Goal: Check status: Check status

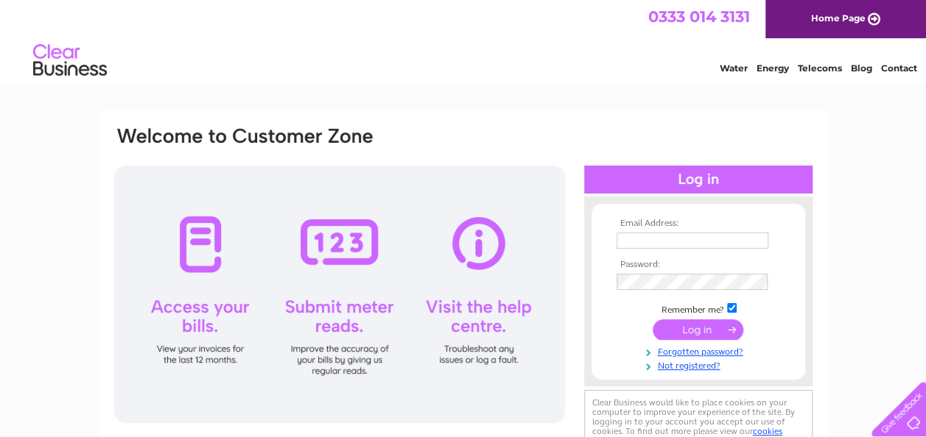
type input "reception@nbgroup.net"
click at [692, 329] on input "submit" at bounding box center [697, 330] width 91 height 21
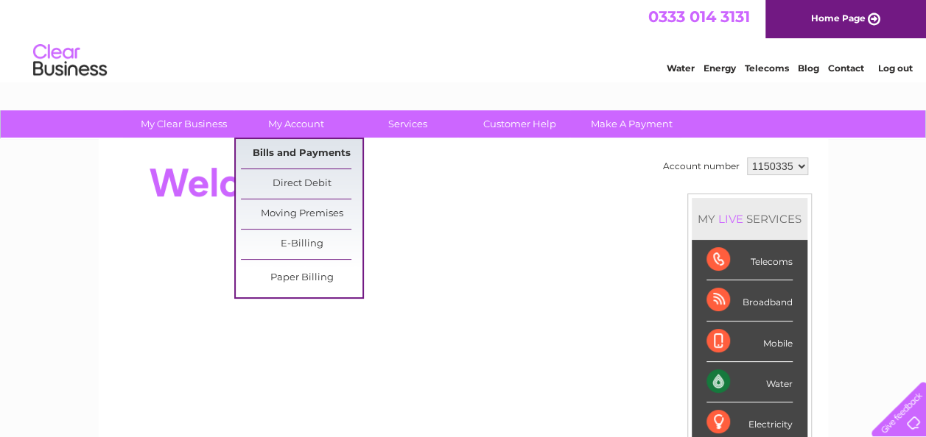
click at [293, 143] on link "Bills and Payments" at bounding box center [302, 153] width 122 height 29
click at [292, 152] on link "Bills and Payments" at bounding box center [302, 153] width 122 height 29
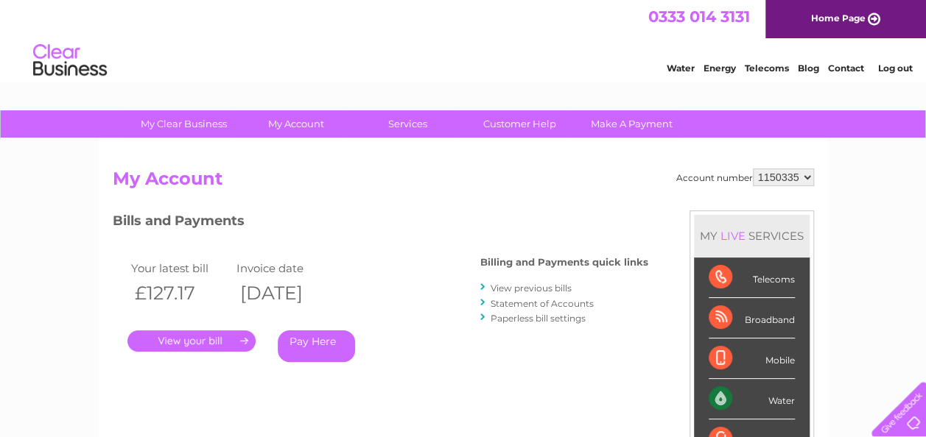
click at [208, 331] on link "." at bounding box center [191, 341] width 128 height 21
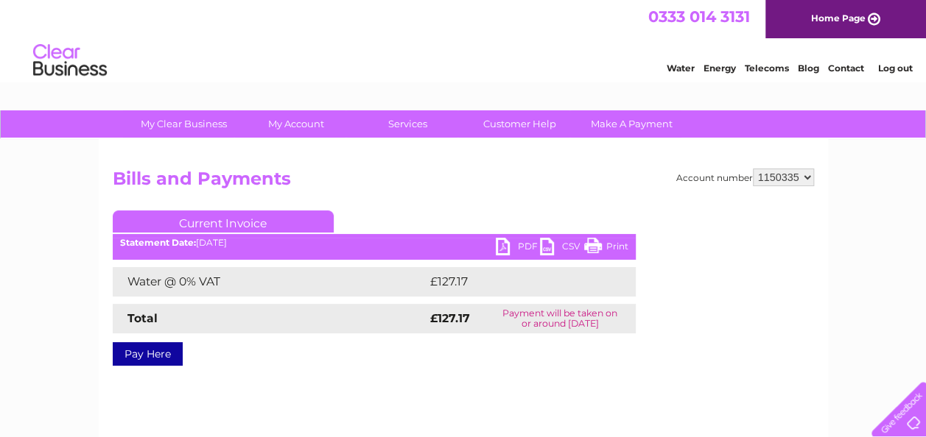
click at [887, 71] on link "Log out" at bounding box center [894, 68] width 35 height 11
